Goal: Answer question/provide support: Share knowledge or assist other users

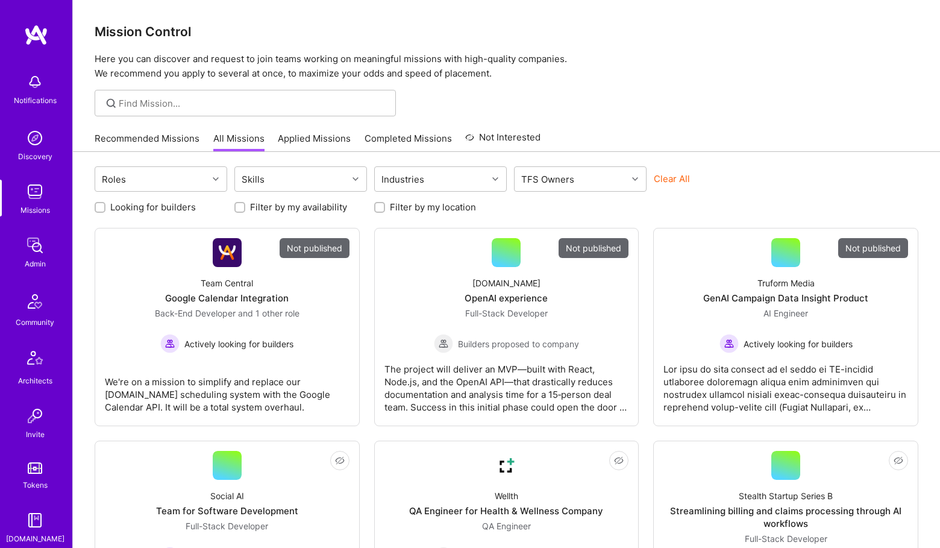
scroll to position [221, 0]
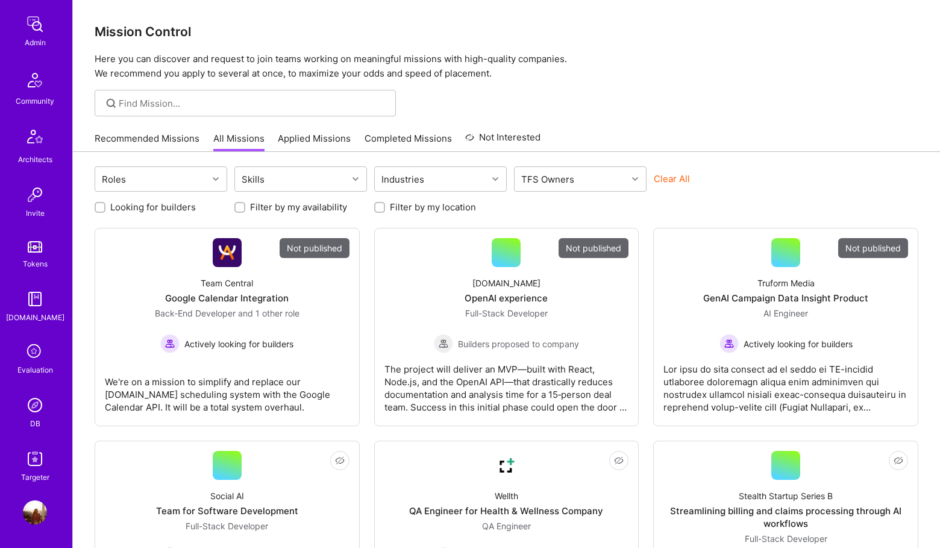
click at [40, 402] on img at bounding box center [35, 405] width 24 height 24
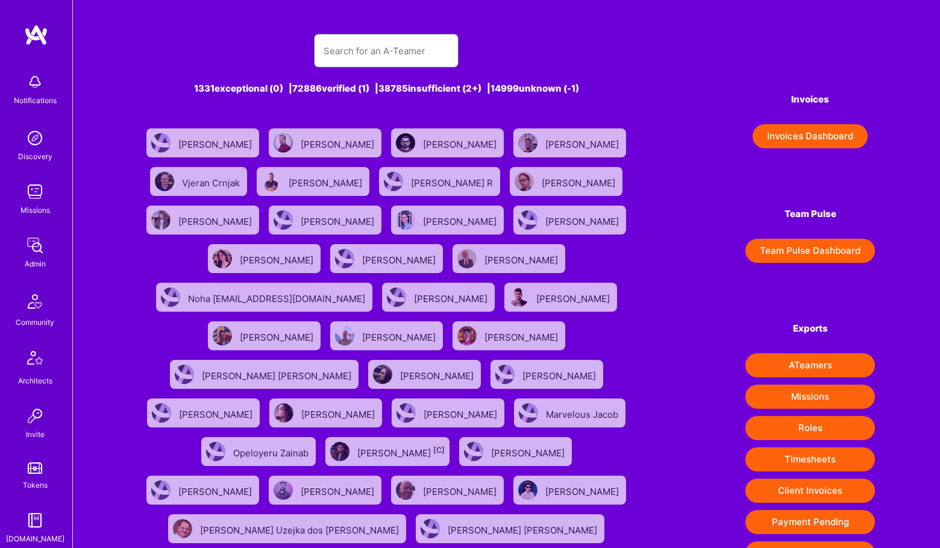
click at [413, 63] on input "text" at bounding box center [386, 51] width 125 height 31
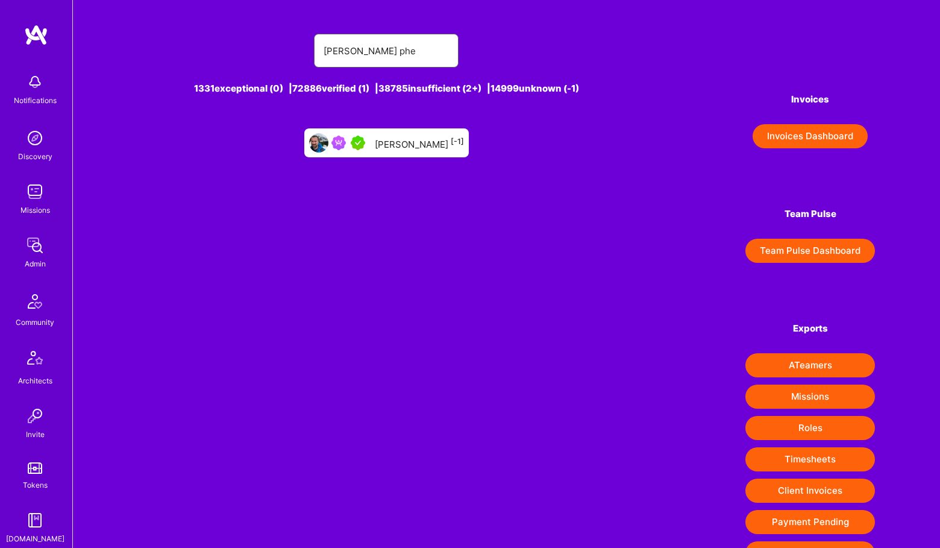
type input "[PERSON_NAME] phe"
click at [346, 139] on img at bounding box center [338, 143] width 14 height 14
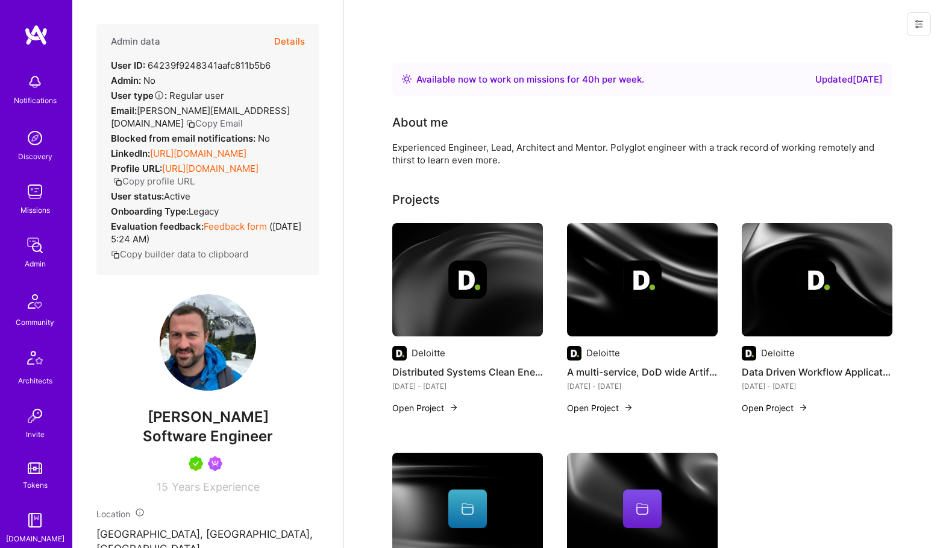
click at [246, 148] on link "[URL][DOMAIN_NAME]" at bounding box center [198, 153] width 96 height 11
click at [34, 261] on div "Admin" at bounding box center [35, 263] width 21 height 13
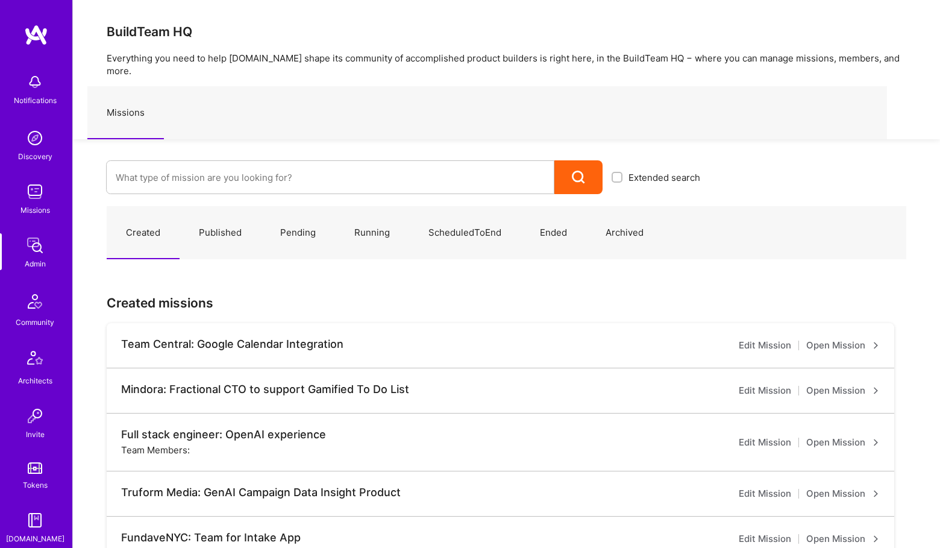
scroll to position [221, 0]
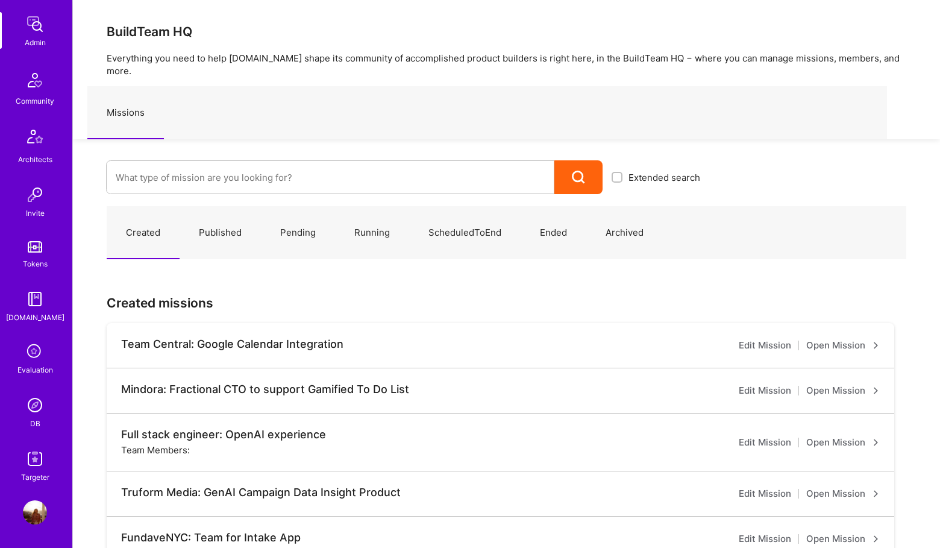
click at [39, 413] on img at bounding box center [35, 405] width 24 height 24
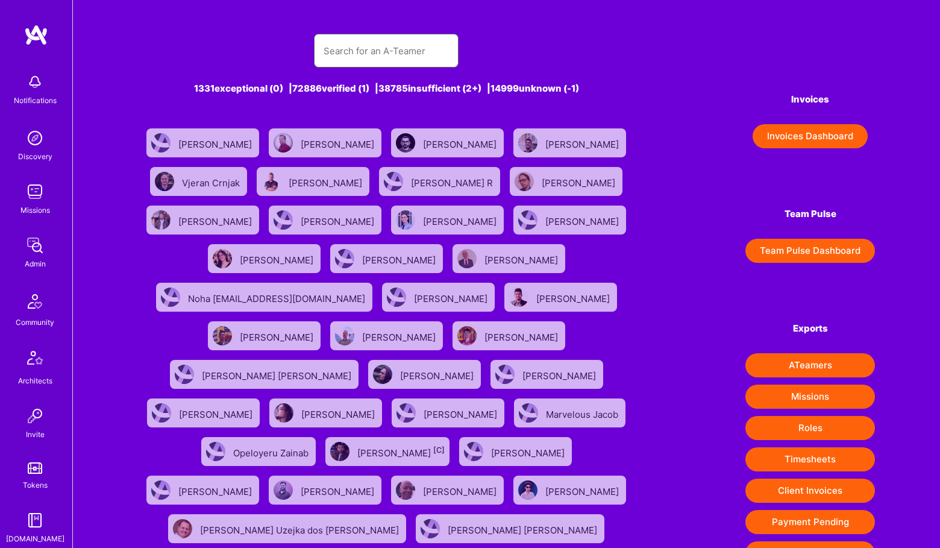
click at [328, 63] on input "text" at bounding box center [386, 51] width 125 height 31
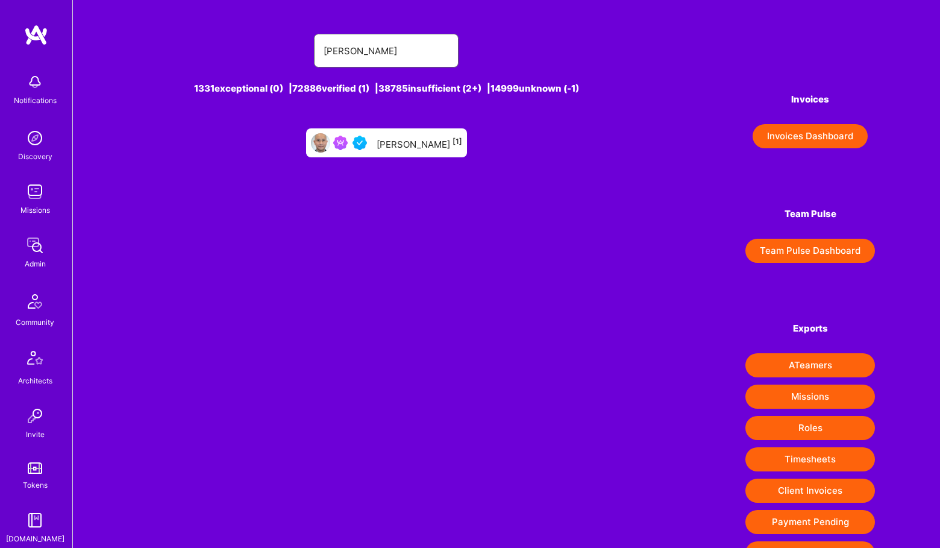
type input "[PERSON_NAME]"
click at [337, 149] on div at bounding box center [341, 142] width 61 height 19
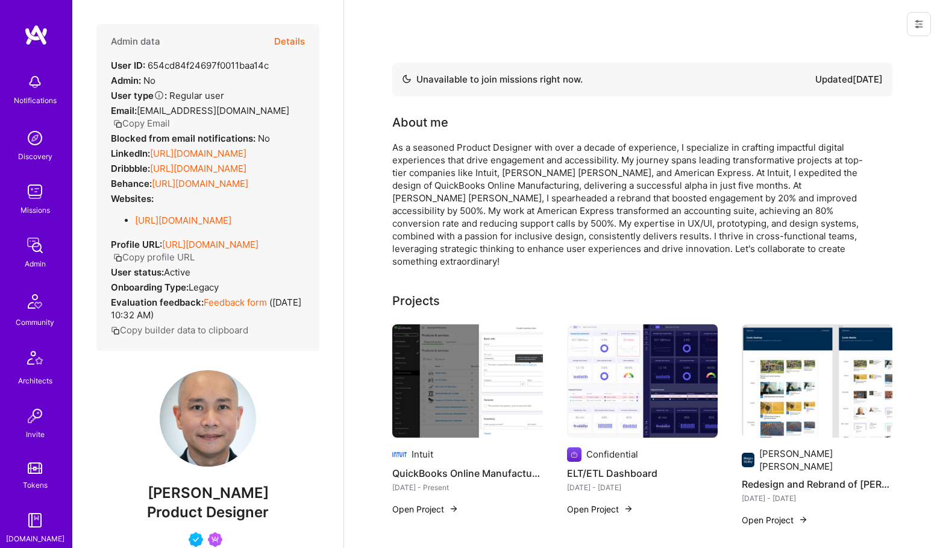
click at [910, 16] on button at bounding box center [919, 24] width 24 height 24
click at [883, 49] on button "Login as [PERSON_NAME]" at bounding box center [867, 51] width 127 height 31
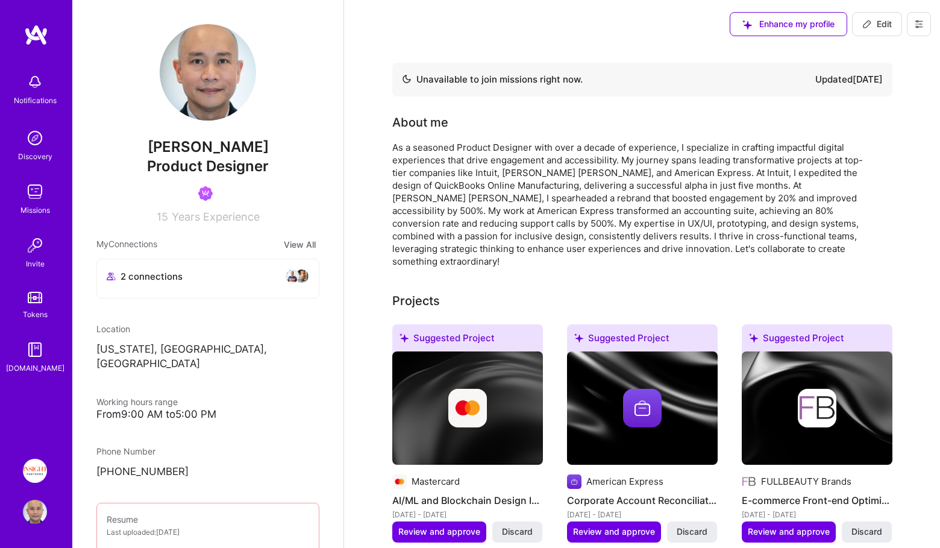
scroll to position [60, 0]
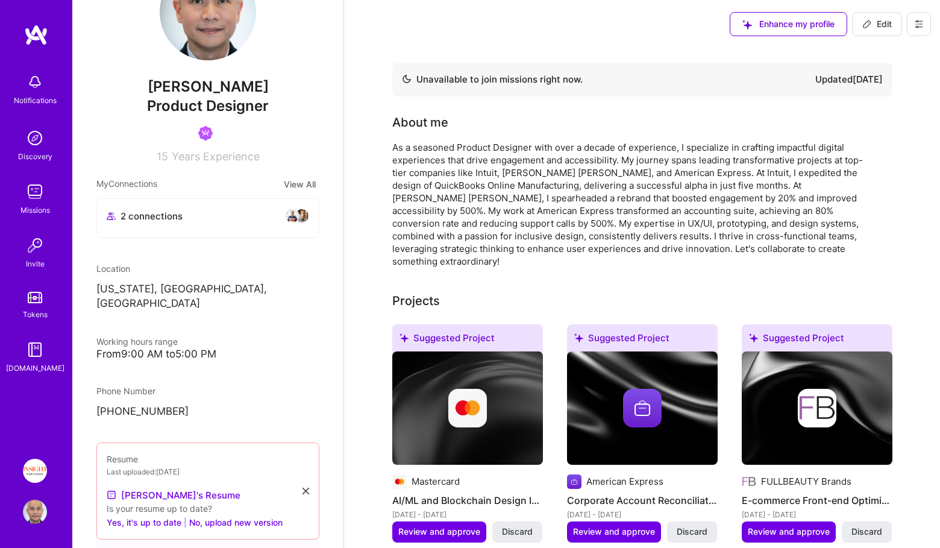
click at [34, 477] on img at bounding box center [35, 470] width 24 height 24
